Goal: Information Seeking & Learning: Learn about a topic

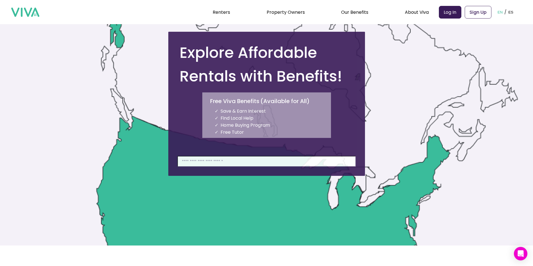
click at [229, 164] on input at bounding box center [266, 161] width 179 height 11
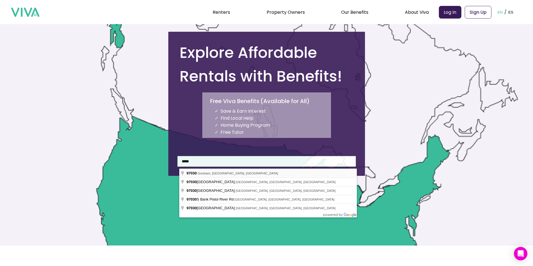
type input "**********"
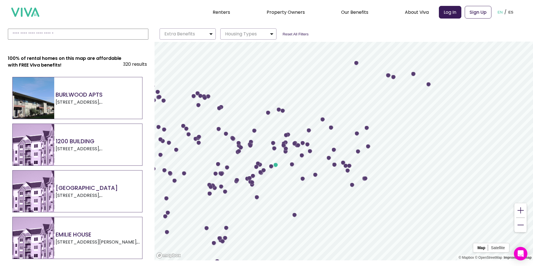
scroll to position [140, 0]
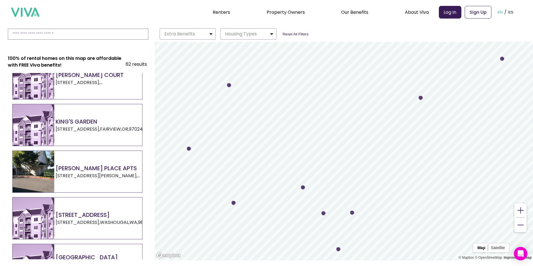
scroll to position [1826, 0]
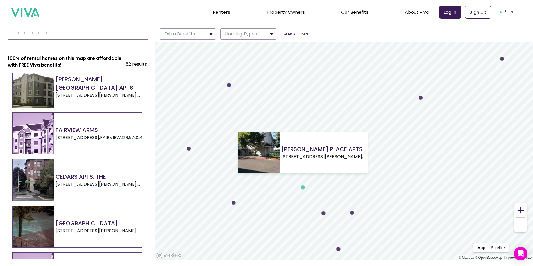
drag, startPoint x: 154, startPoint y: 119, endPoint x: 302, endPoint y: 188, distance: 163.2
click at [302, 188] on circle "Map marker" at bounding box center [303, 187] width 4 height 4
